Goal: Complete application form

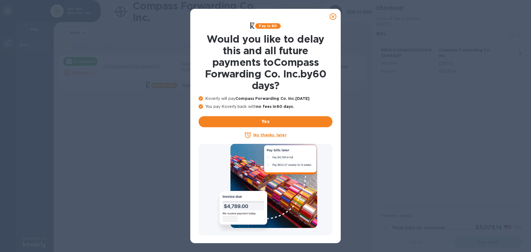
click at [270, 135] on u "No thanks, later" at bounding box center [269, 135] width 33 height 4
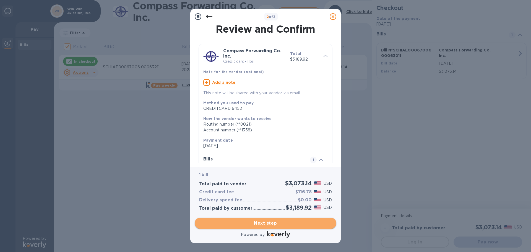
click at [265, 221] on span "Next step" at bounding box center [265, 223] width 133 height 7
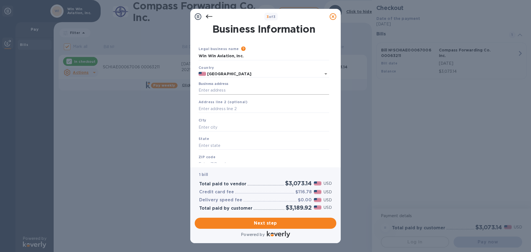
click at [258, 86] on div "Business address" at bounding box center [263, 88] width 130 height 13
click at [256, 90] on input "Business address" at bounding box center [263, 90] width 130 height 8
type input "[STREET_ADDRESS]"
click at [249, 130] on input "text" at bounding box center [263, 127] width 130 height 8
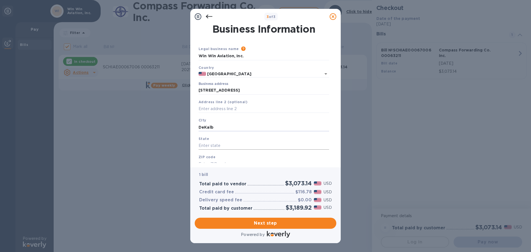
type input "DeKalb"
click at [232, 145] on input "text" at bounding box center [263, 146] width 130 height 8
type input "IL"
click at [228, 157] on div "ZIP code" at bounding box center [263, 161] width 135 height 19
click at [225, 161] on input "text" at bounding box center [263, 164] width 130 height 8
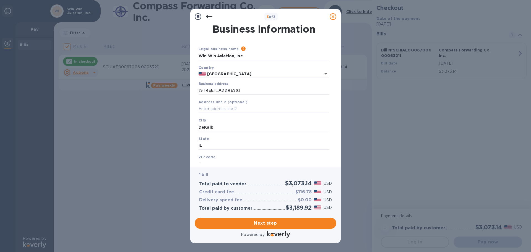
scroll to position [3, 0]
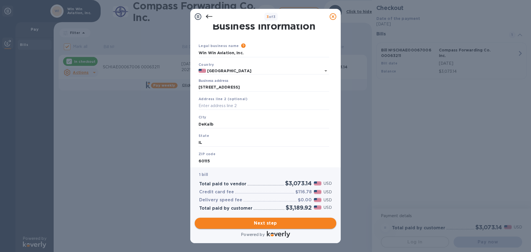
type input "60115"
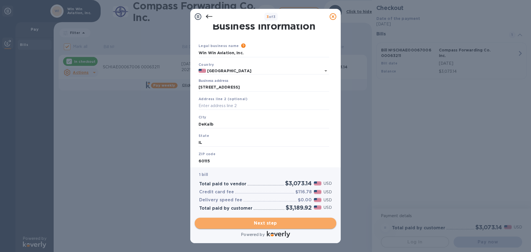
click at [290, 220] on span "Next step" at bounding box center [265, 223] width 133 height 7
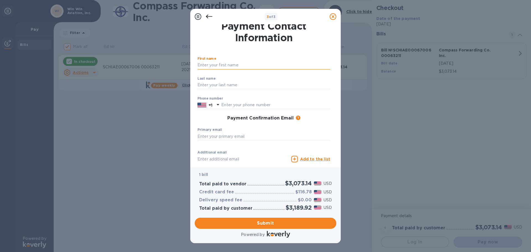
click at [230, 62] on input "text" at bounding box center [263, 65] width 133 height 8
type input "[PERSON_NAME]"
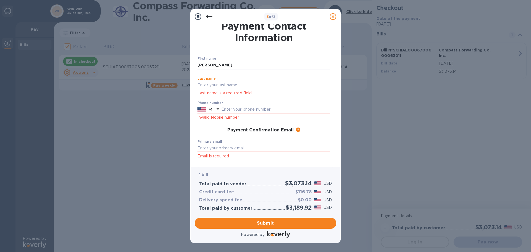
drag, startPoint x: 207, startPoint y: 83, endPoint x: 206, endPoint y: 87, distance: 3.8
click at [207, 84] on input "text" at bounding box center [263, 85] width 133 height 8
type input "Inc."
type input "8159818284"
type input "[PERSON_NAME][EMAIL_ADDRESS][DOMAIN_NAME]"
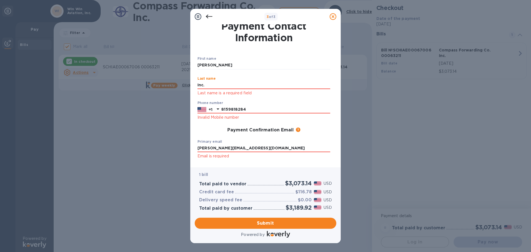
type input "[PERSON_NAME][EMAIL_ADDRESS][DOMAIN_NAME]"
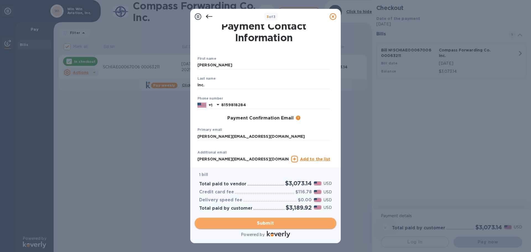
click at [263, 221] on span "Submit" at bounding box center [265, 223] width 133 height 7
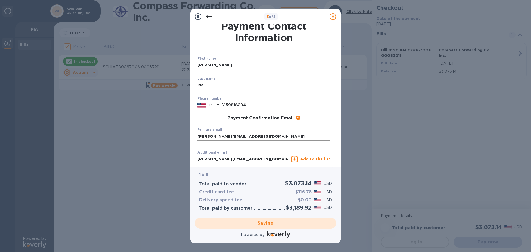
checkbox input "false"
